Goal: Browse casually

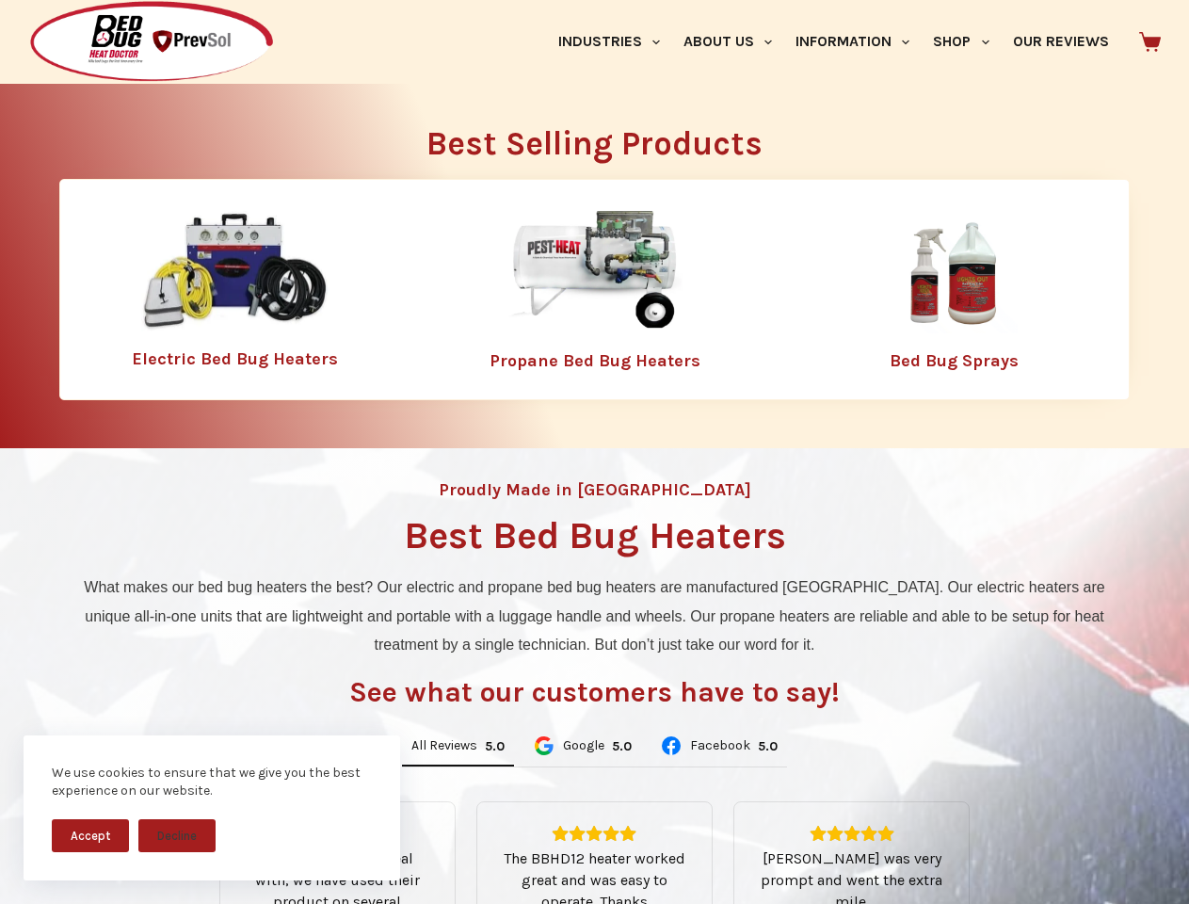
click at [594, 452] on div "Proudly Made in [GEOGRAPHIC_DATA] Best Bed Bug Heaters What makes our bed bug h…" at bounding box center [594, 791] width 1189 height 687
click at [90, 835] on button "Accept" at bounding box center [90, 835] width 77 height 33
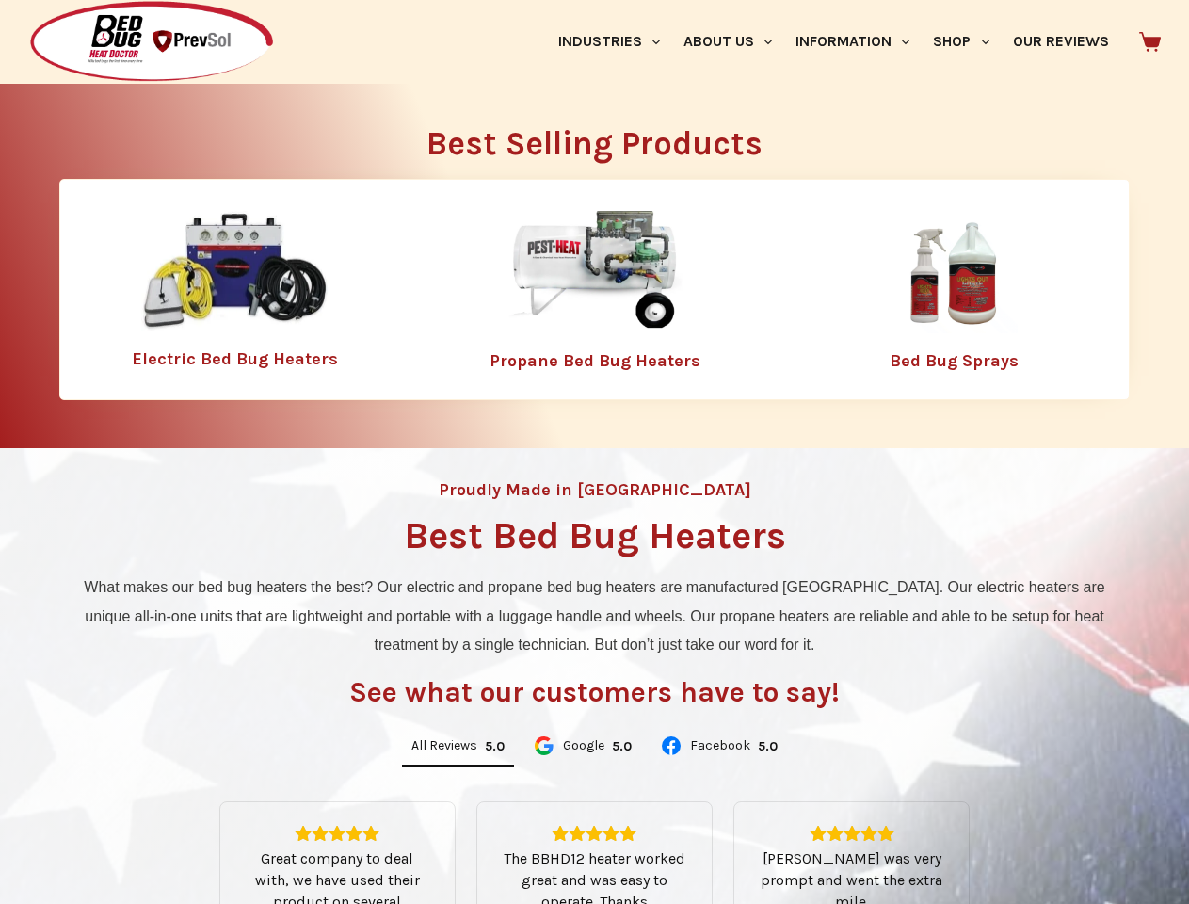
click at [177, 835] on button "Decline" at bounding box center [176, 849] width 77 height 33
click at [616, 41] on link "Industries" at bounding box center [608, 42] width 125 height 84
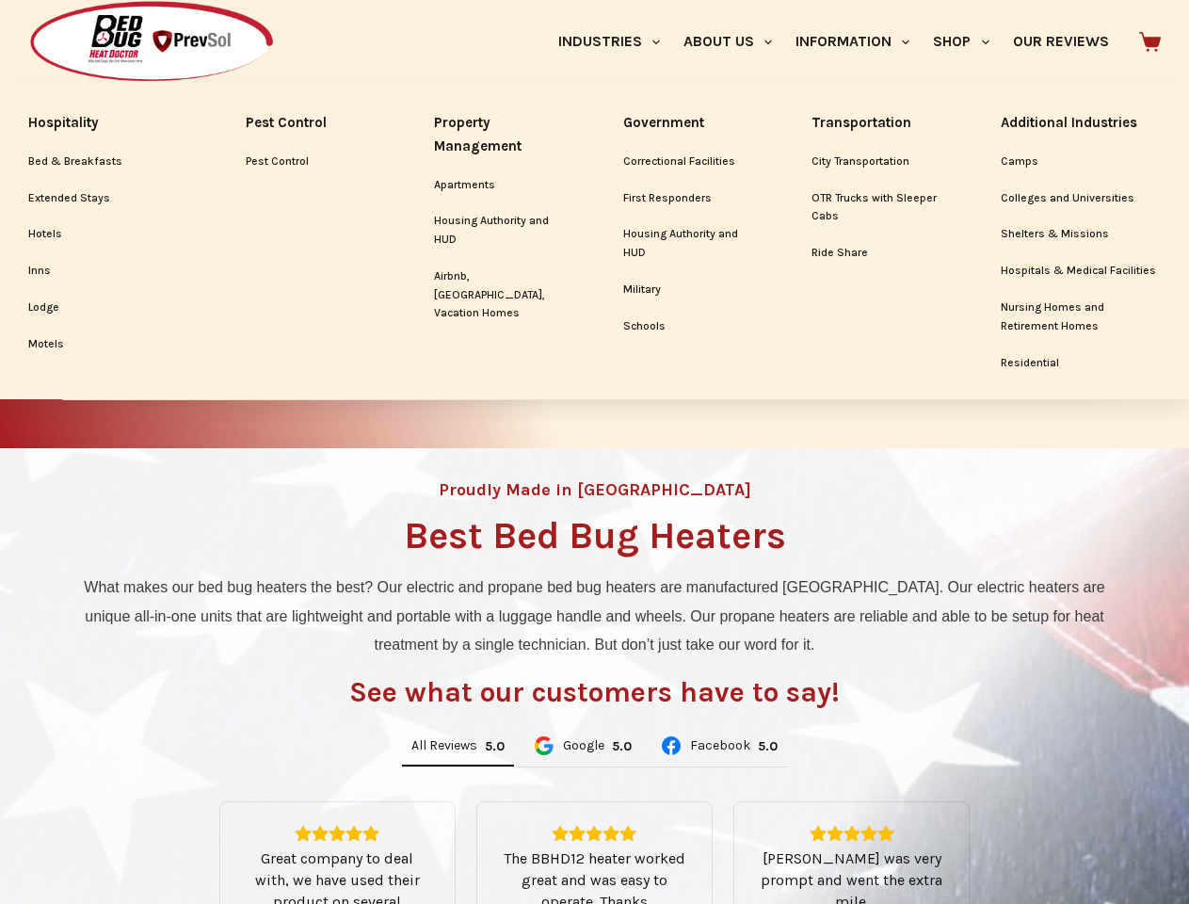
click at [735, 41] on link "About Us" at bounding box center [727, 42] width 112 height 84
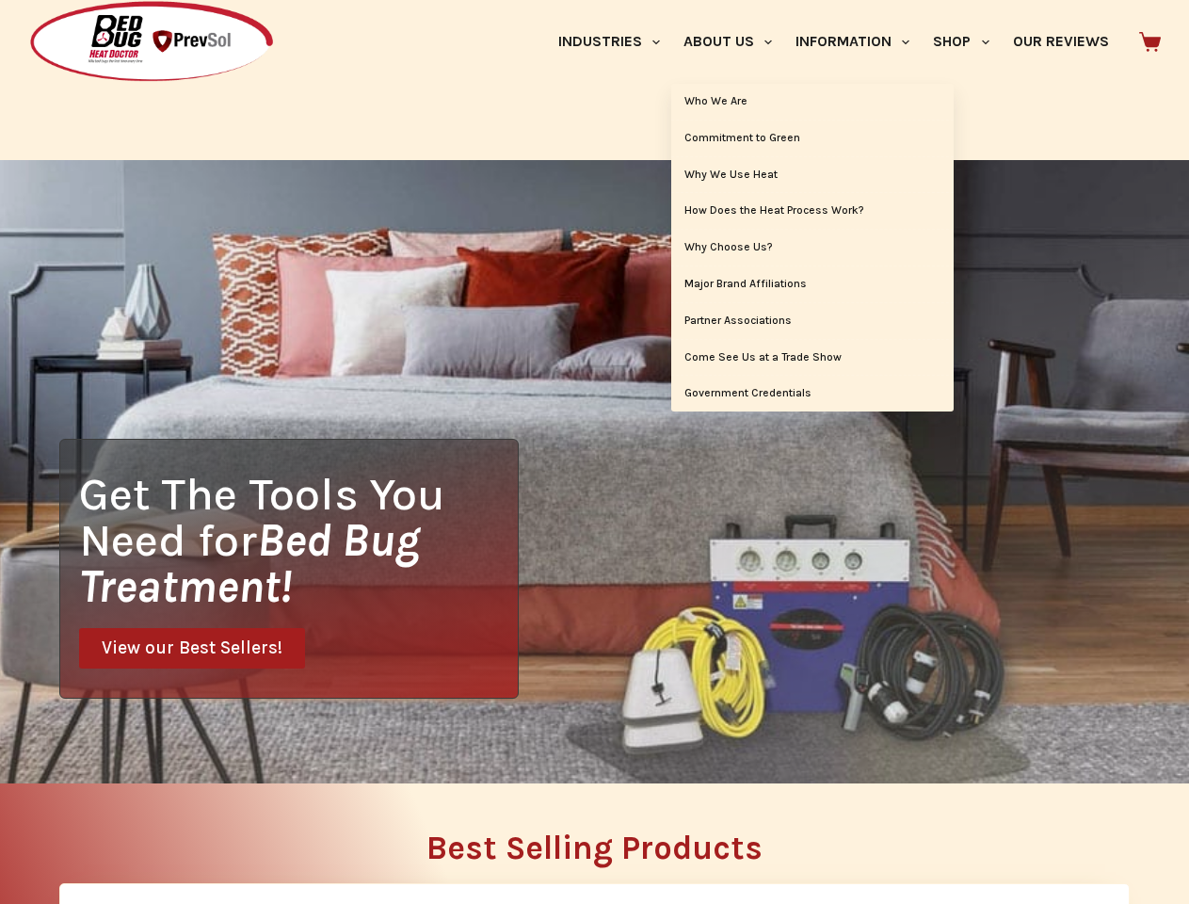
click at [861, 41] on link "Information" at bounding box center [852, 42] width 137 height 84
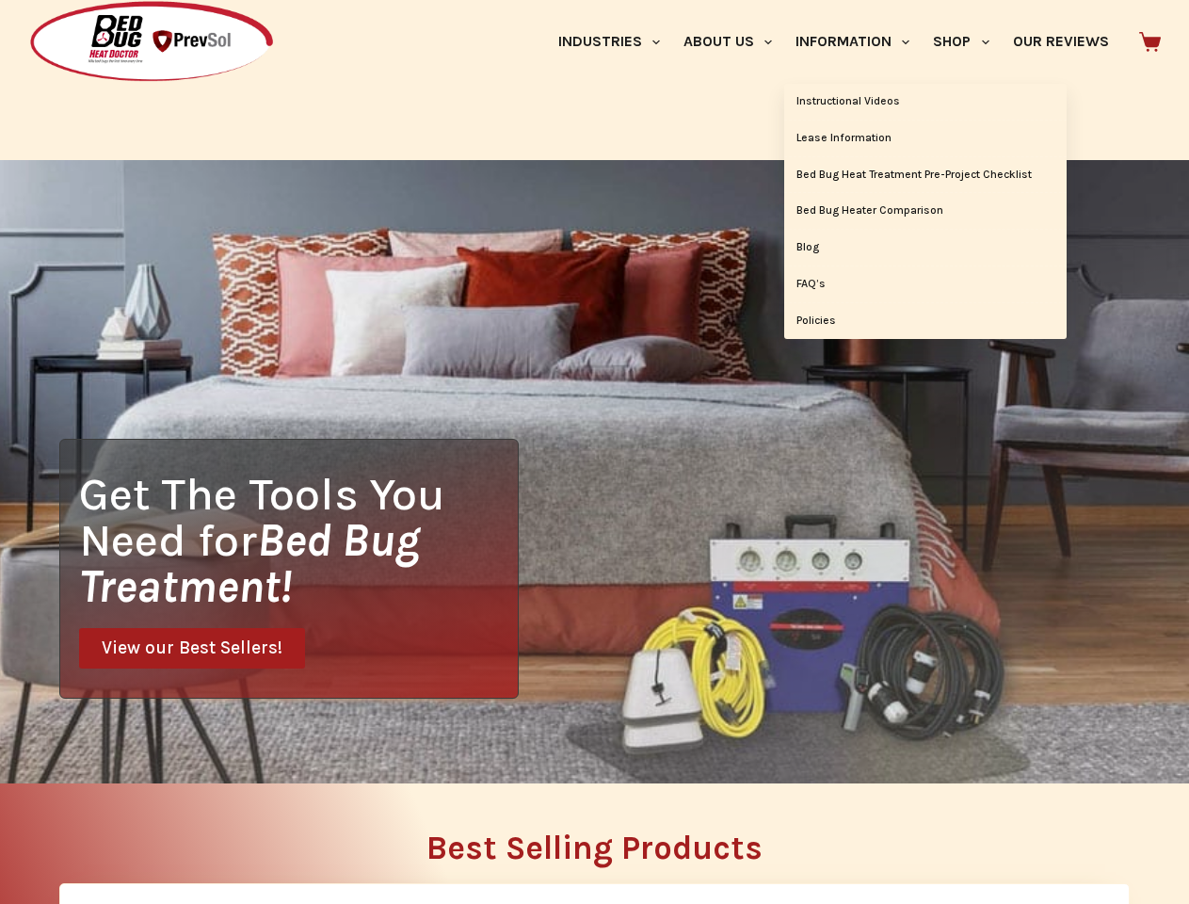
click at [969, 41] on link "Shop" at bounding box center [961, 42] width 79 height 84
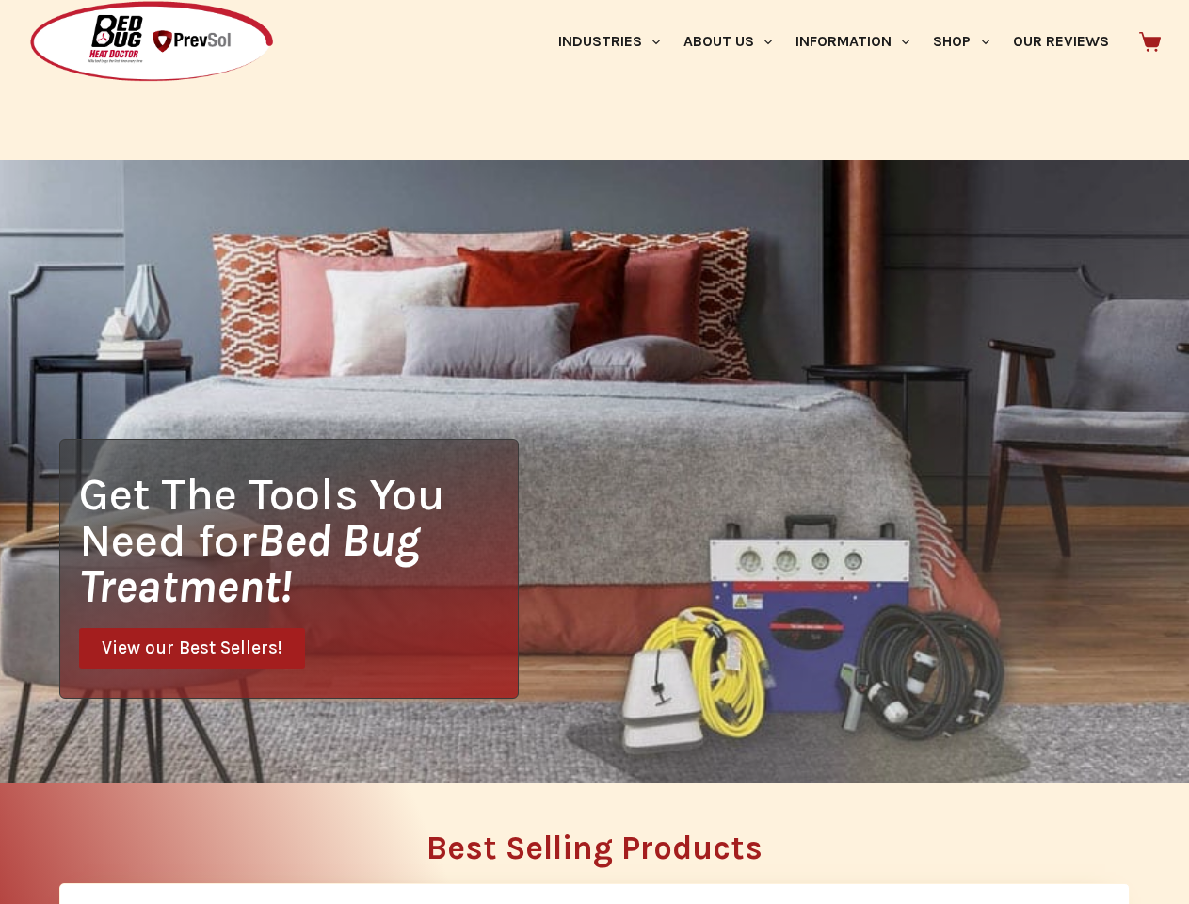
click at [458, 747] on div "Get The Tools You Need for Bed Bug Treatment! View our Best Sellers!" at bounding box center [594, 471] width 1189 height 623
click at [582, 747] on div "Get The Tools You Need for Bed Bug Treatment! View our Best Sellers!" at bounding box center [594, 471] width 1189 height 623
